Goal: Task Accomplishment & Management: Manage account settings

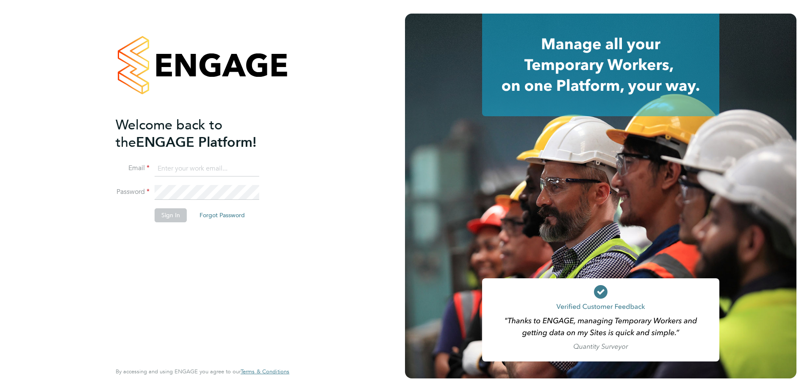
type input "[PERSON_NAME][EMAIL_ADDRESS][PERSON_NAME][DOMAIN_NAME]"
click at [167, 214] on button "Sign In" at bounding box center [171, 215] width 32 height 14
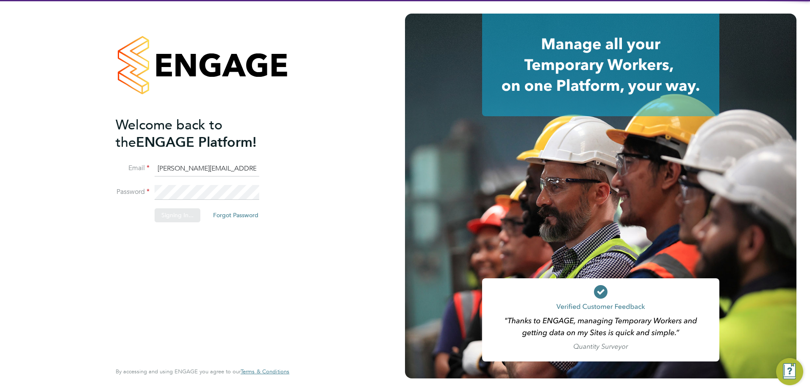
click at [168, 216] on div "Sorry, we are having problems connecting to our services." at bounding box center [202, 196] width 405 height 392
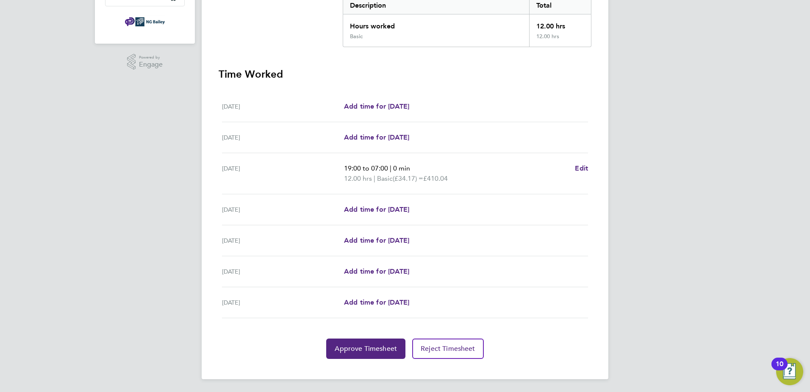
scroll to position [187, 0]
click at [383, 348] on span "Approve Timesheet" at bounding box center [366, 347] width 62 height 8
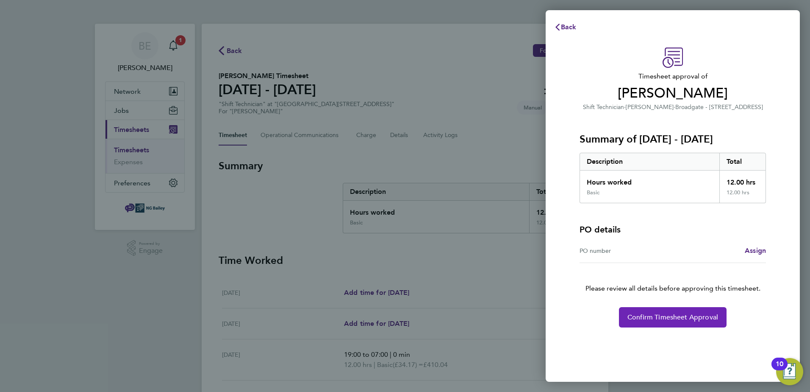
click at [701, 320] on span "Confirm Timesheet Approval" at bounding box center [673, 317] width 91 height 8
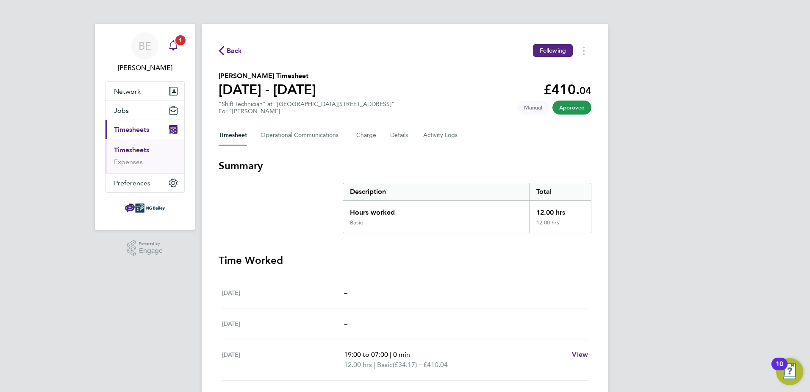
click at [175, 41] on app-alerts-badge "1" at bounding box center [180, 39] width 11 height 11
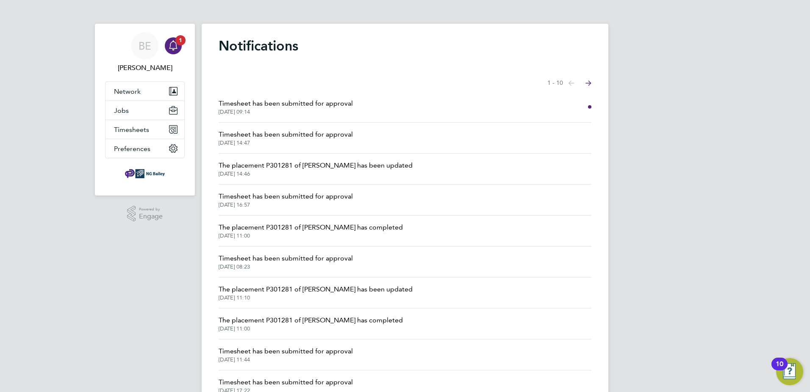
click at [283, 107] on span "Timesheet has been submitted for approval" at bounding box center [286, 103] width 134 height 10
